Goal: Information Seeking & Learning: Learn about a topic

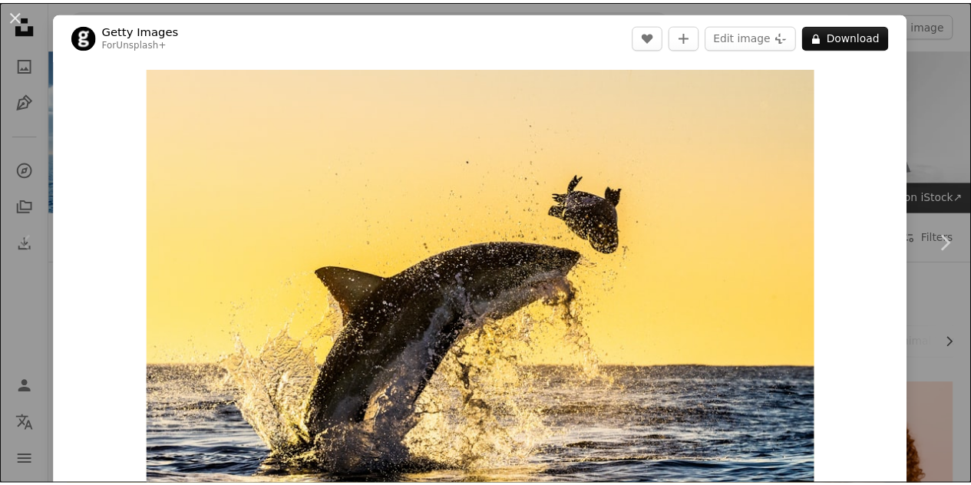
scroll to position [384, 0]
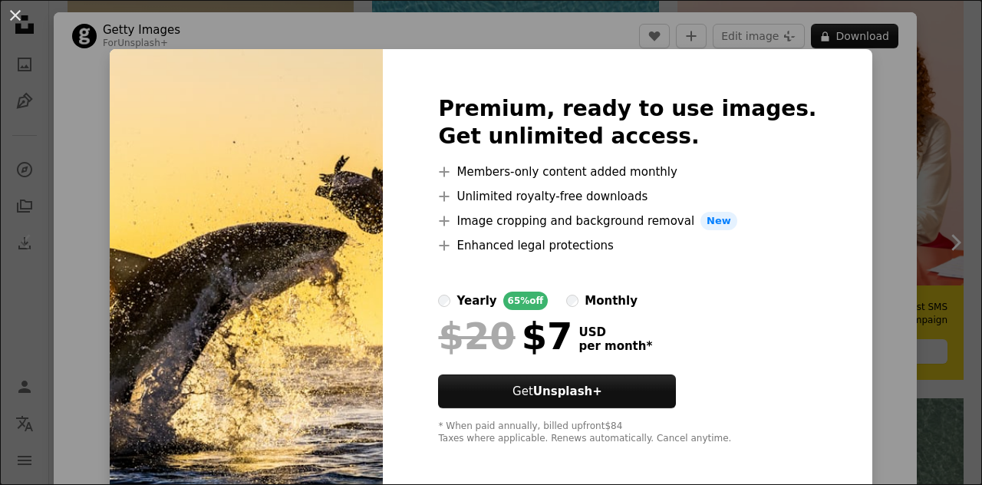
click at [880, 153] on div "An X shape Premium, ready to use images. Get unlimited access. A plus sign Memb…" at bounding box center [491, 242] width 982 height 485
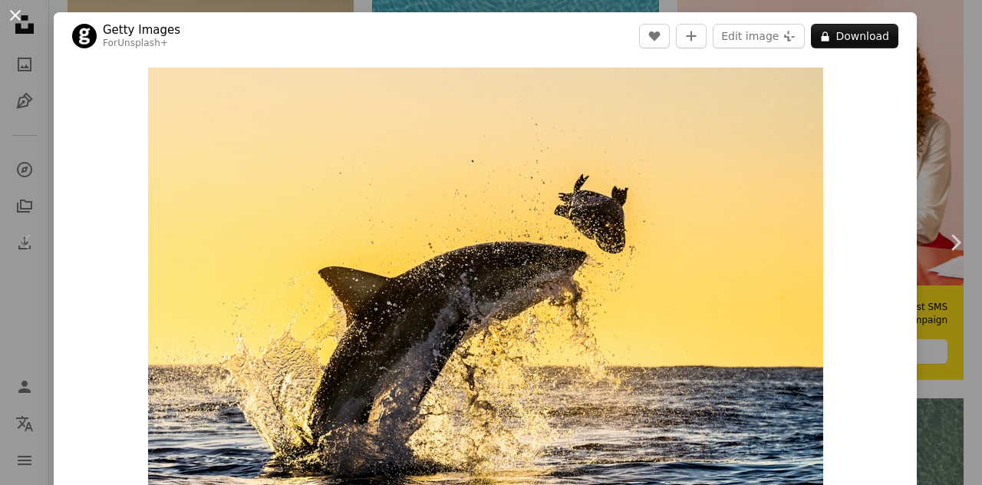
click at [16, 15] on button "An X shape" at bounding box center [15, 15] width 18 height 18
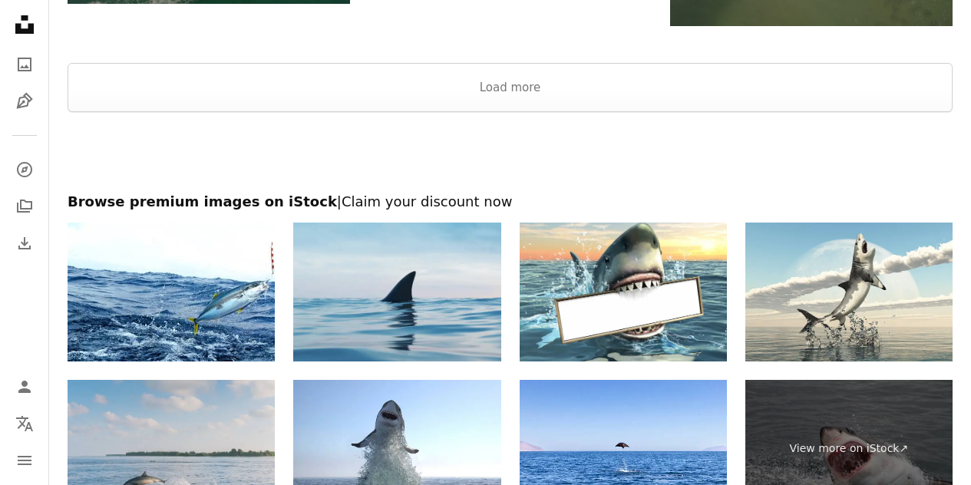
scroll to position [2302, 0]
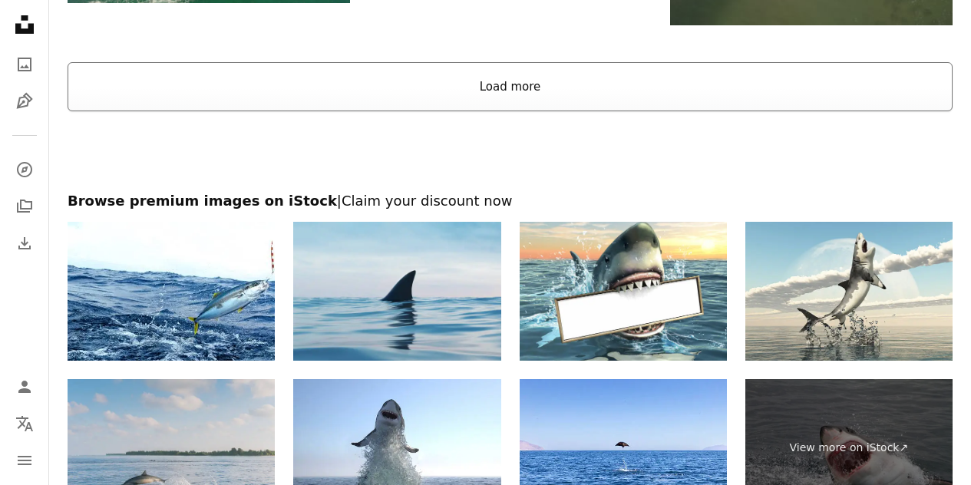
click at [475, 88] on button "Load more" at bounding box center [510, 86] width 885 height 49
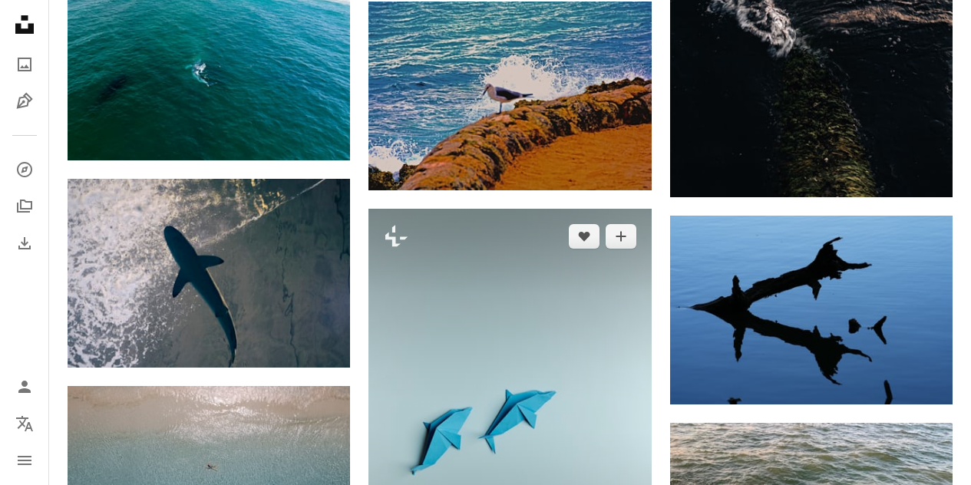
scroll to position [7444, 0]
